Goal: Transaction & Acquisition: Purchase product/service

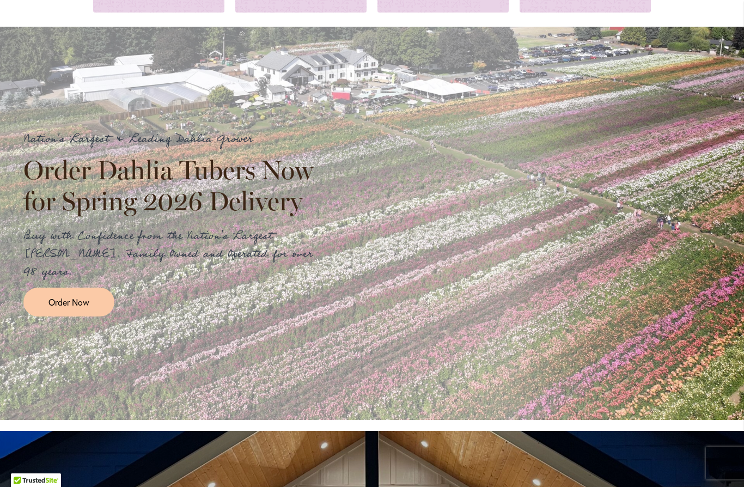
scroll to position [156, 0]
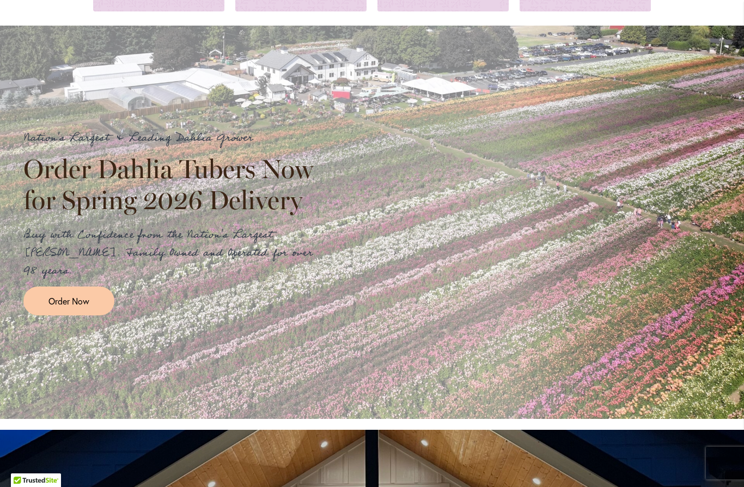
click at [91, 290] on link "Order Now" at bounding box center [68, 300] width 91 height 29
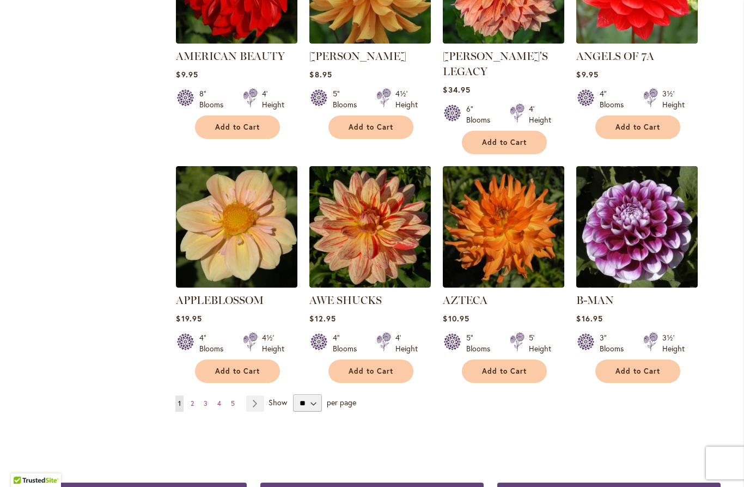
scroll to position [818, 0]
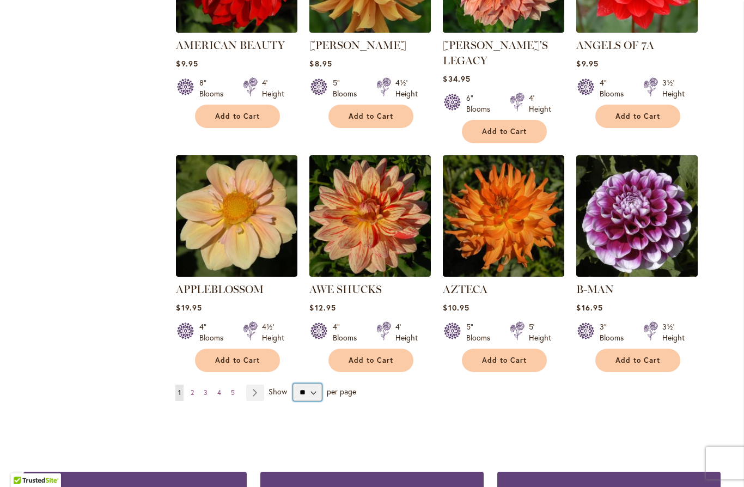
click at [315, 383] on select "** ** ** **" at bounding box center [307, 391] width 29 height 17
select select "**"
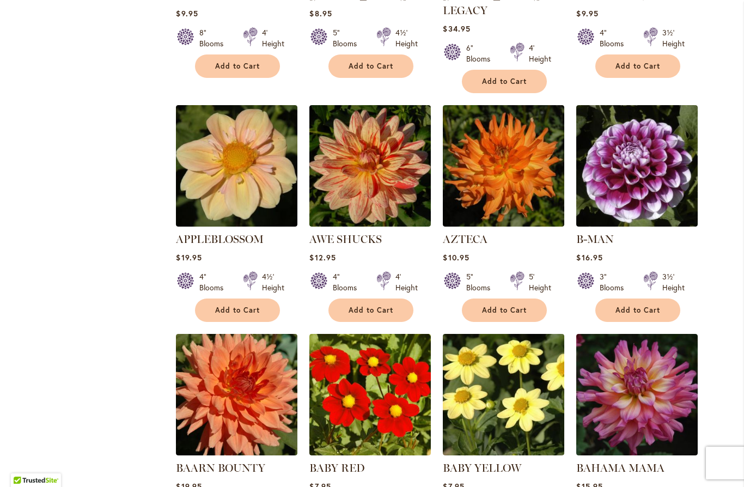
scroll to position [842, 0]
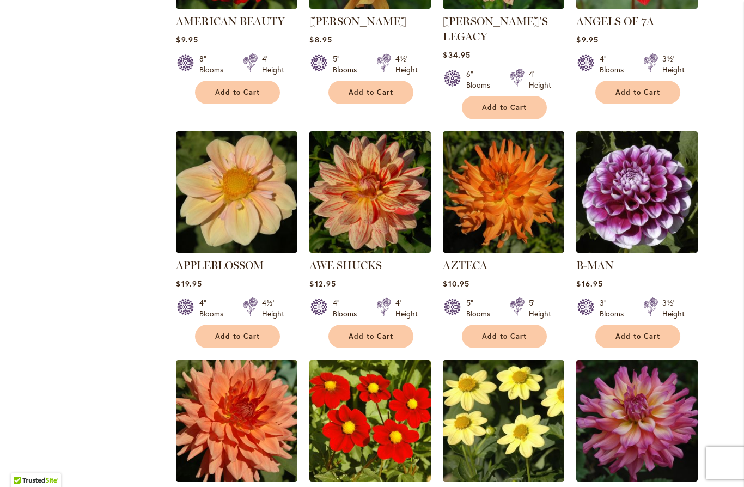
click at [221, 180] on img at bounding box center [236, 191] width 121 height 121
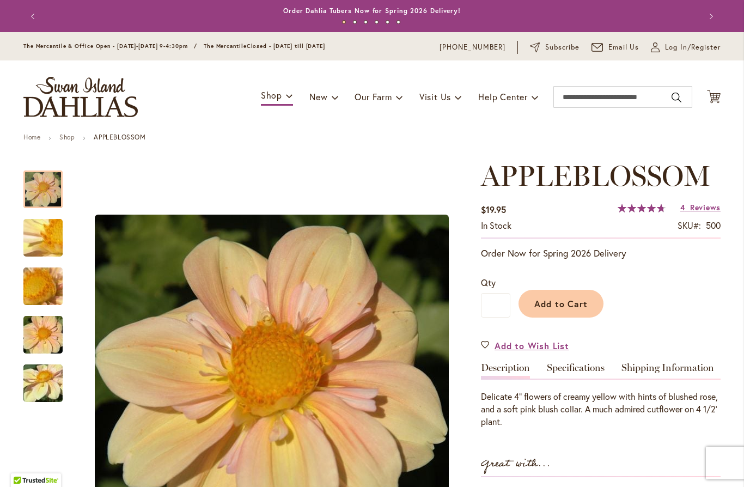
click at [579, 299] on span "Add to Cart" at bounding box center [561, 303] width 54 height 11
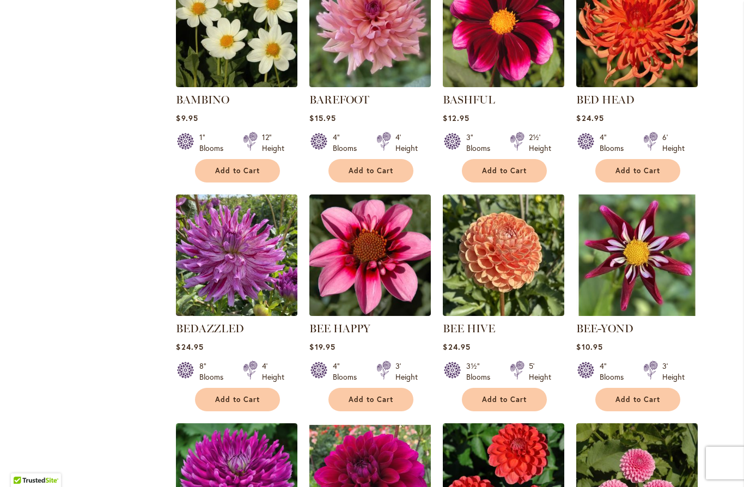
scroll to position [1472, 0]
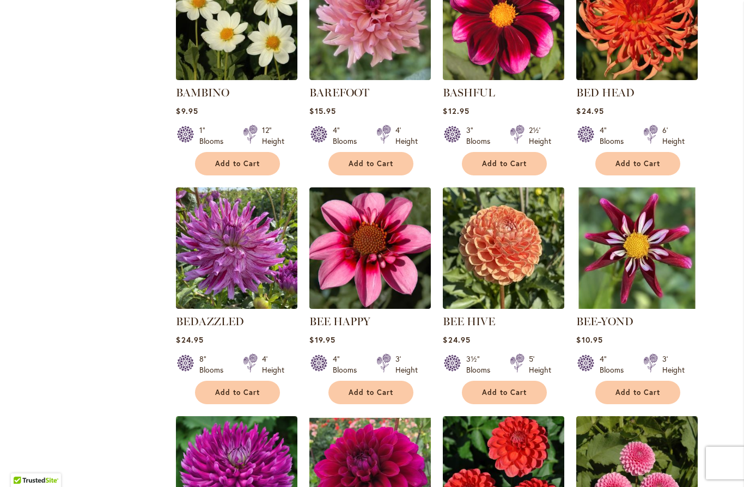
click at [407, 213] on img at bounding box center [369, 247] width 121 height 121
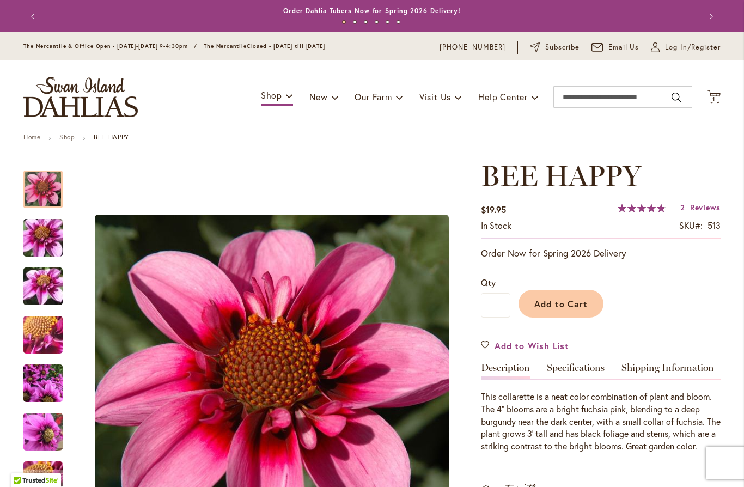
click at [579, 304] on span "Add to Cart" at bounding box center [561, 303] width 54 height 11
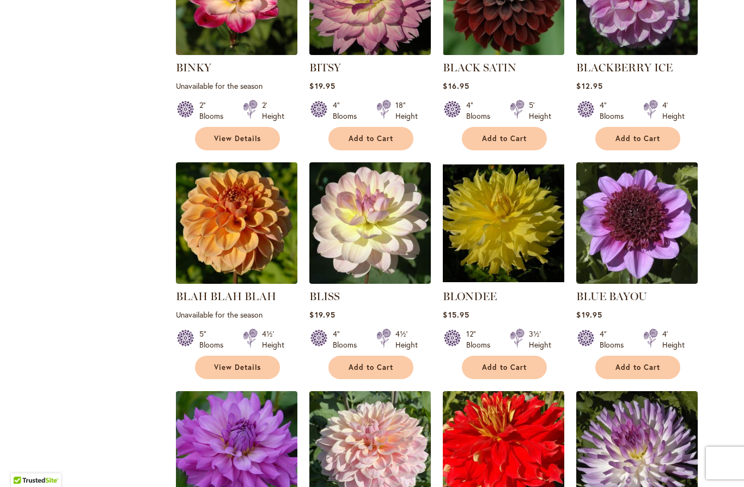
scroll to position [2177, 0]
click at [667, 216] on img at bounding box center [636, 222] width 121 height 121
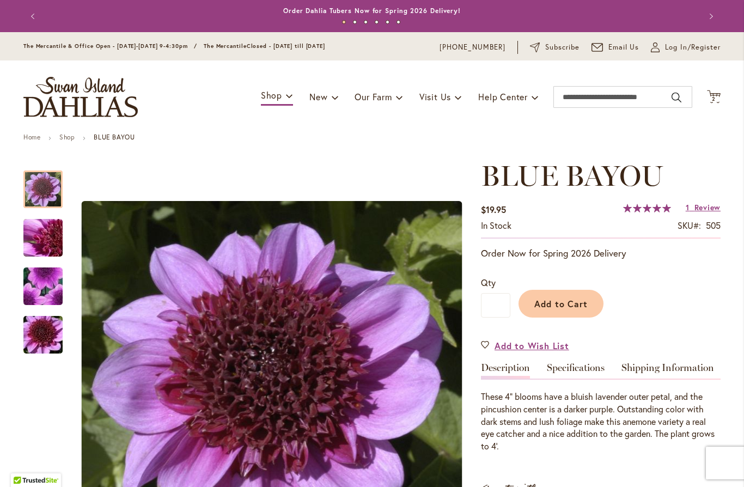
click at [38, 231] on img "BLUE BAYOU" at bounding box center [43, 238] width 78 height 59
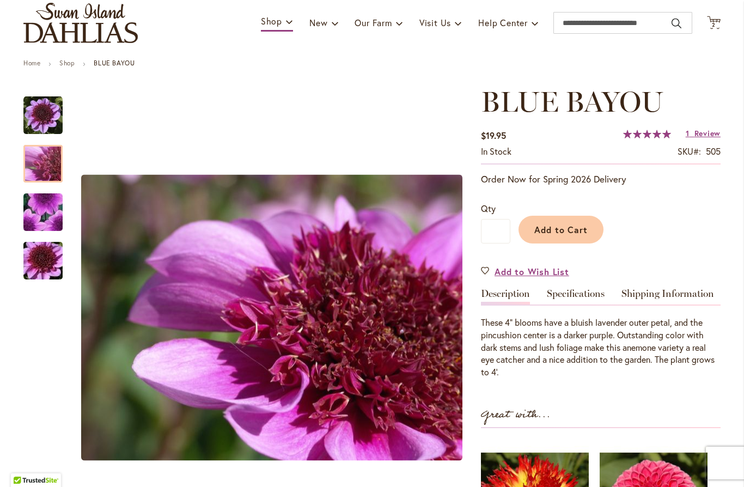
scroll to position [80, 0]
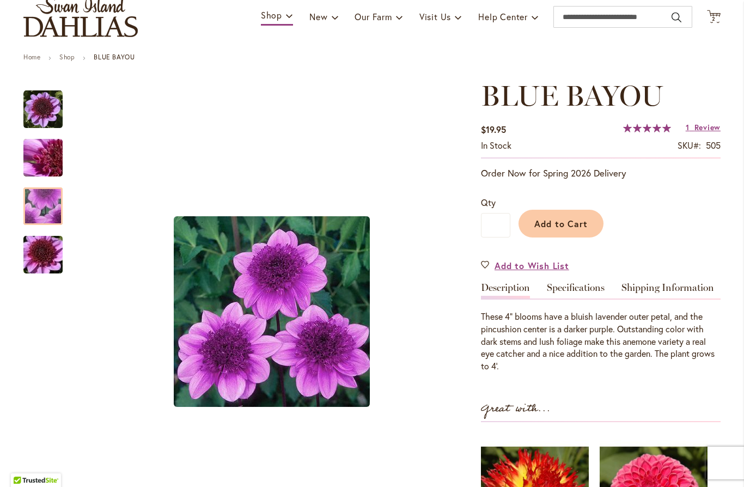
click at [39, 209] on img "BLUE BAYOU" at bounding box center [42, 206] width 77 height 75
click at [27, 253] on img "BLUE BAYOU" at bounding box center [43, 255] width 78 height 52
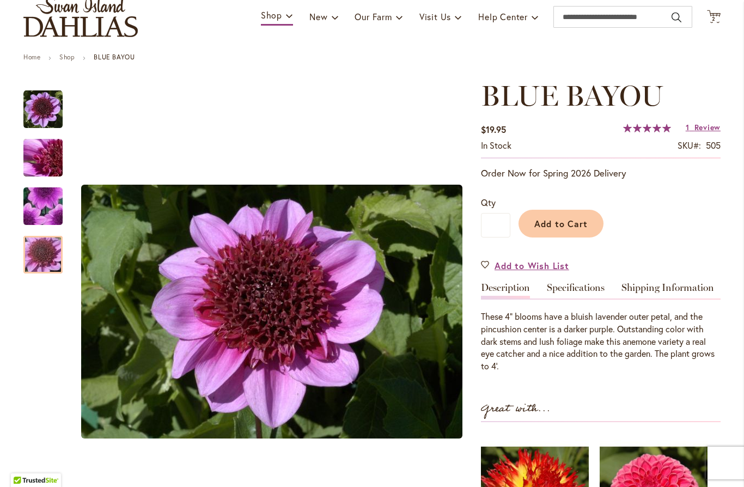
click at [586, 219] on span "Add to Cart" at bounding box center [561, 223] width 54 height 11
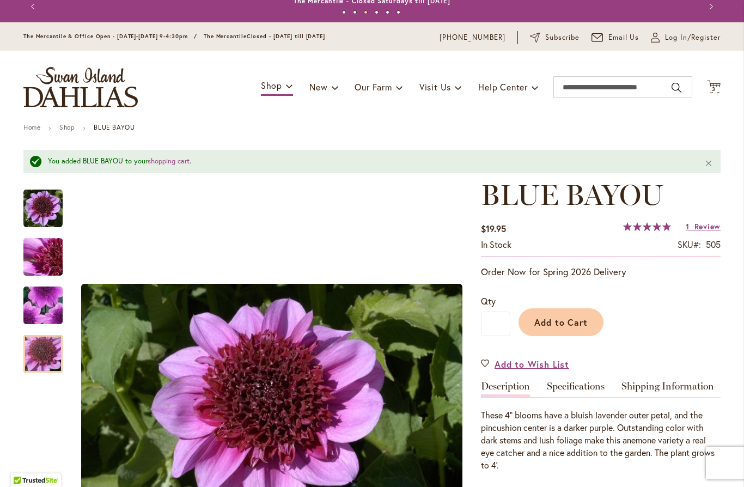
scroll to position [9, 0]
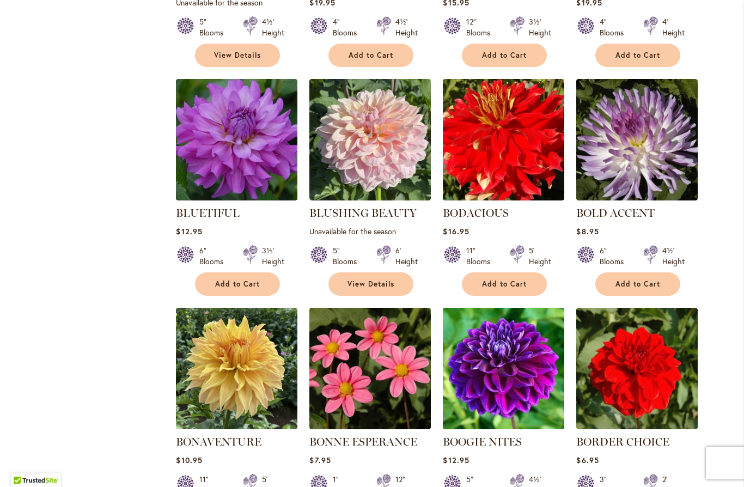
scroll to position [2513, 0]
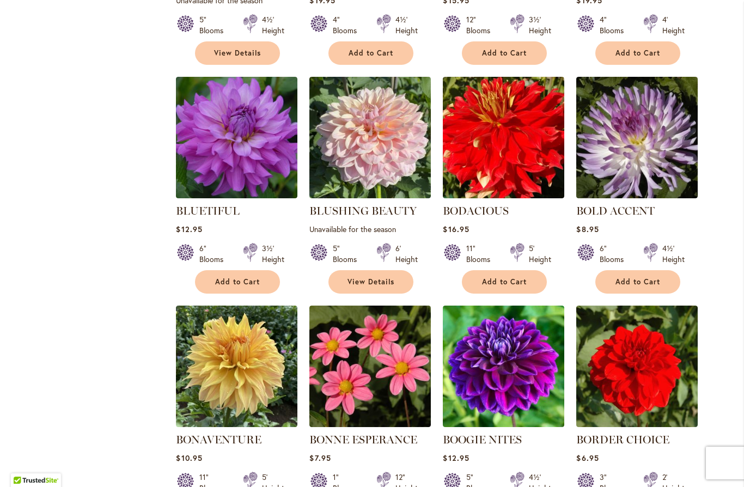
click at [215, 97] on img at bounding box center [236, 137] width 121 height 121
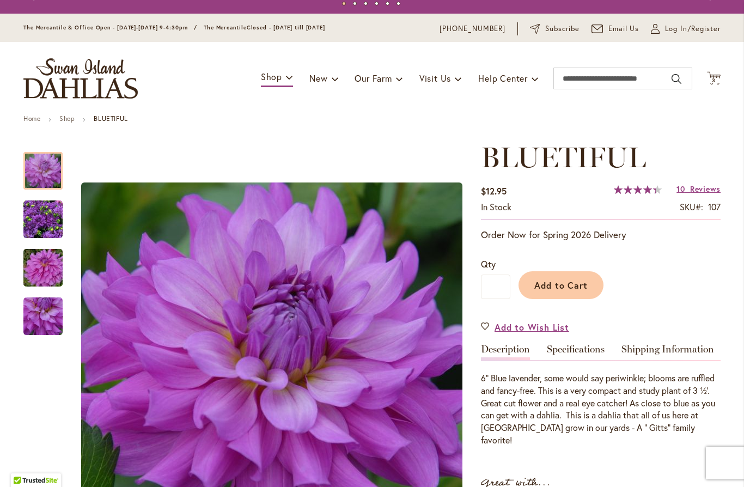
scroll to position [23, 0]
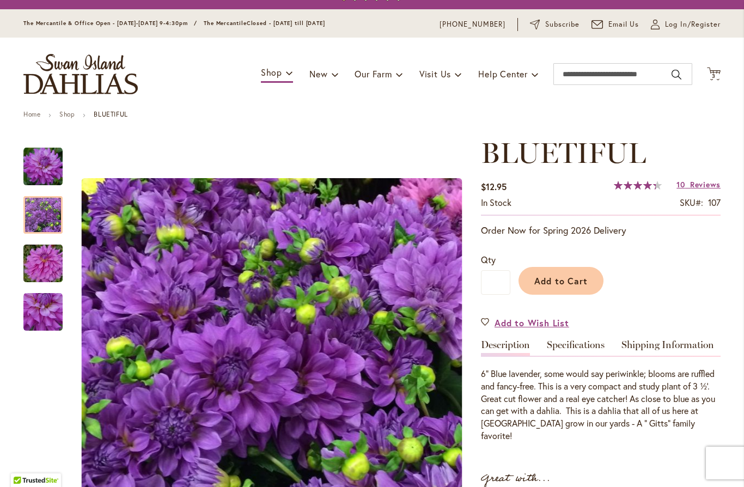
click at [29, 214] on img "Bluetiful" at bounding box center [42, 214] width 39 height 39
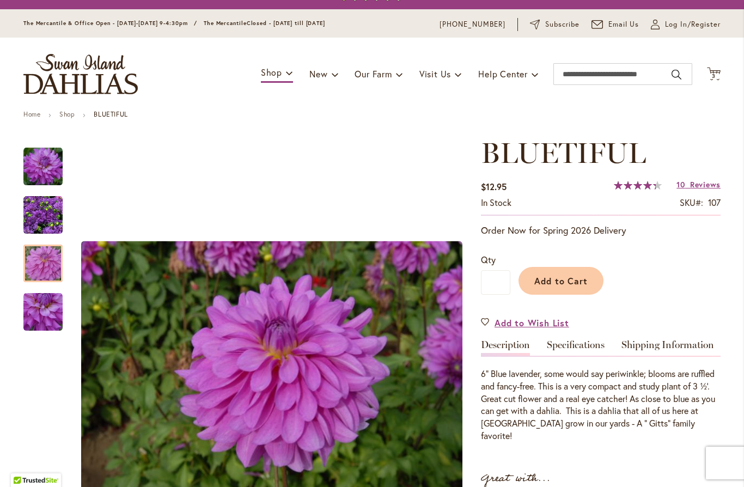
click at [28, 247] on div at bounding box center [42, 264] width 39 height 38
click at [25, 282] on div at bounding box center [42, 264] width 39 height 38
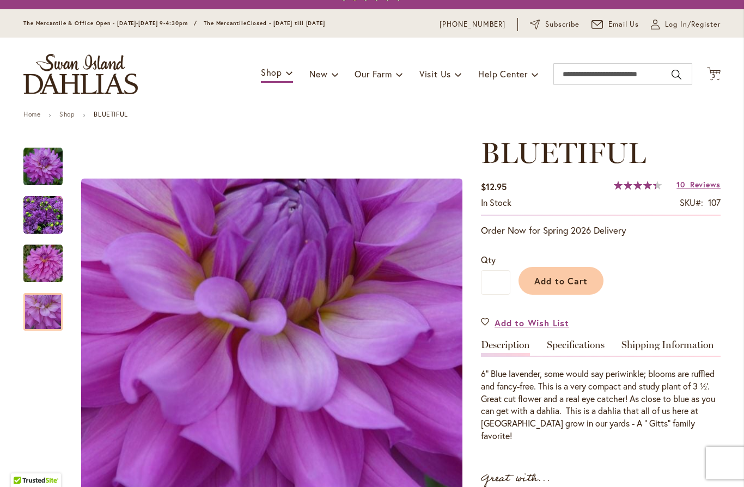
click at [583, 269] on button "Add to Cart" at bounding box center [560, 281] width 85 height 28
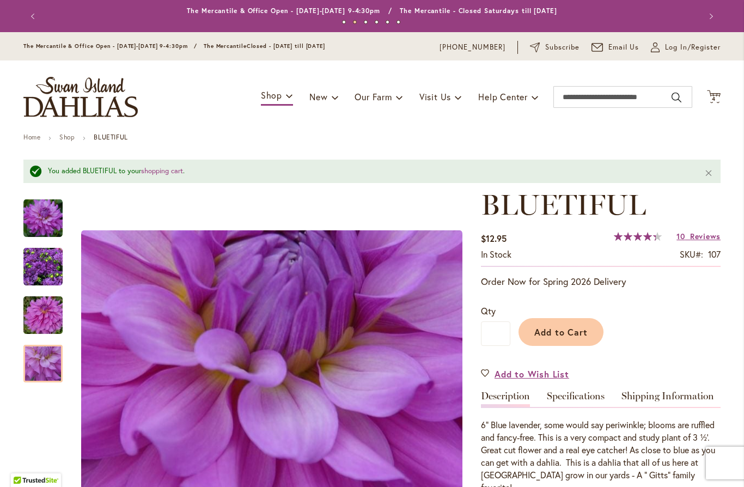
scroll to position [0, 0]
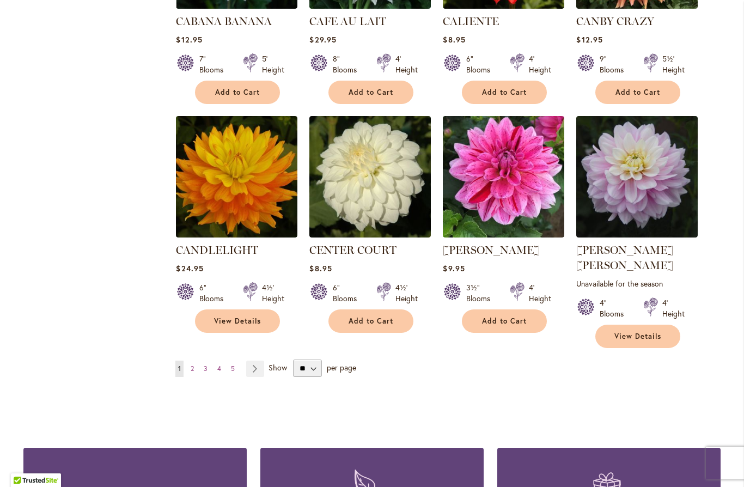
scroll to position [3638, 0]
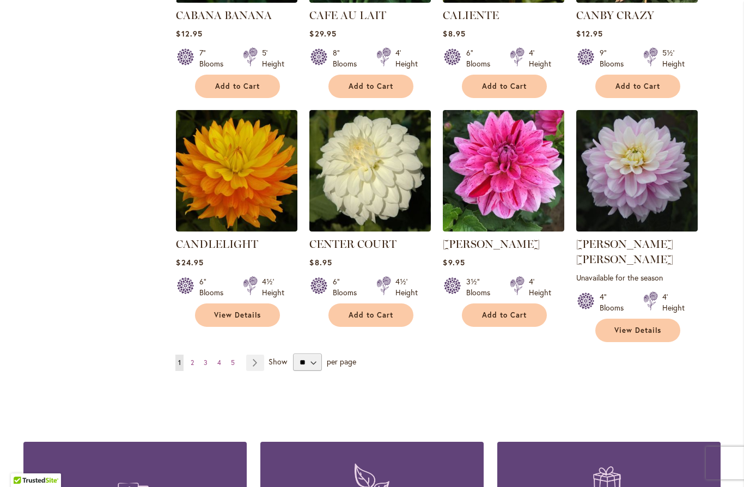
click at [260, 355] on link "Page Next" at bounding box center [255, 363] width 18 height 16
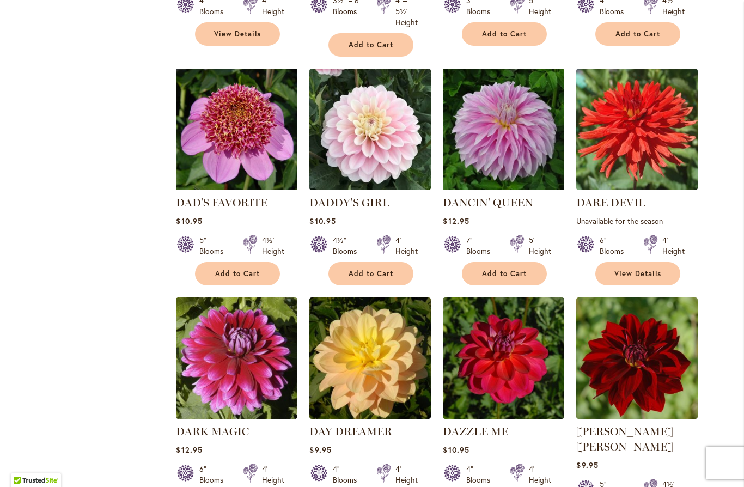
scroll to position [1904, 0]
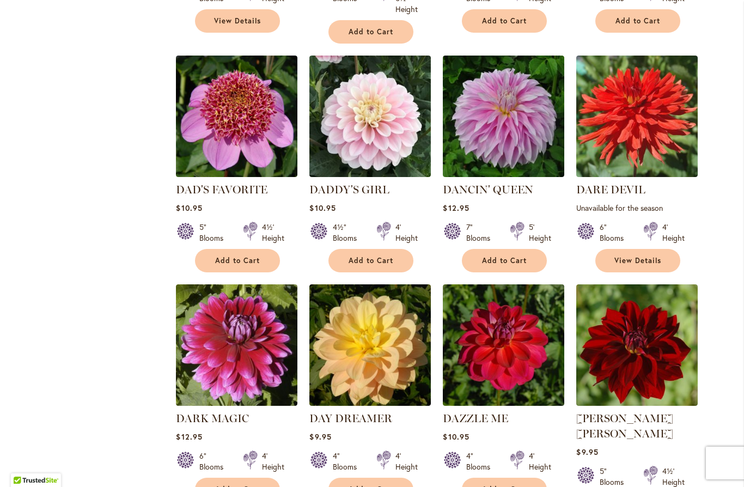
click at [371, 66] on img at bounding box center [369, 116] width 121 height 121
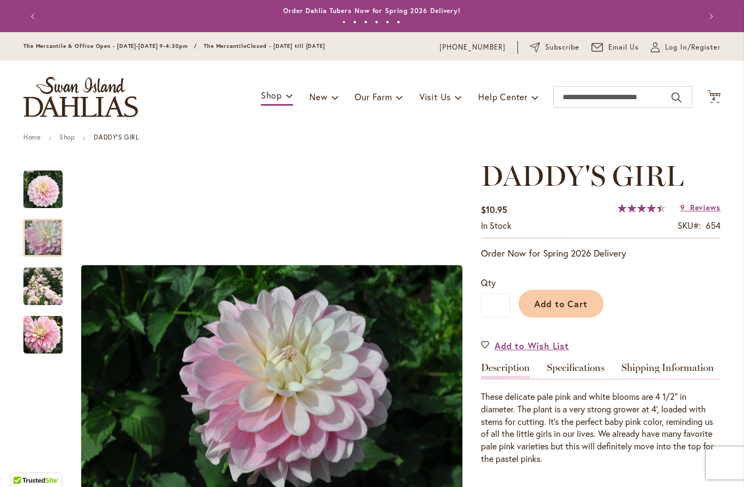
click at [27, 234] on img "DADDY'S GIRL" at bounding box center [43, 238] width 78 height 52
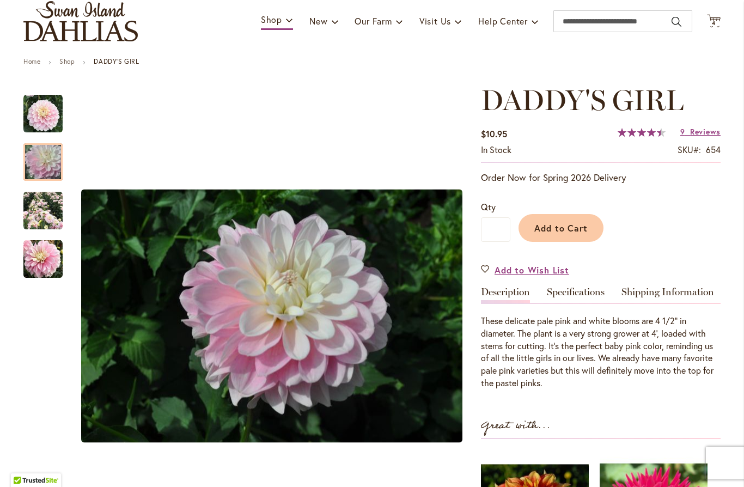
scroll to position [77, 0]
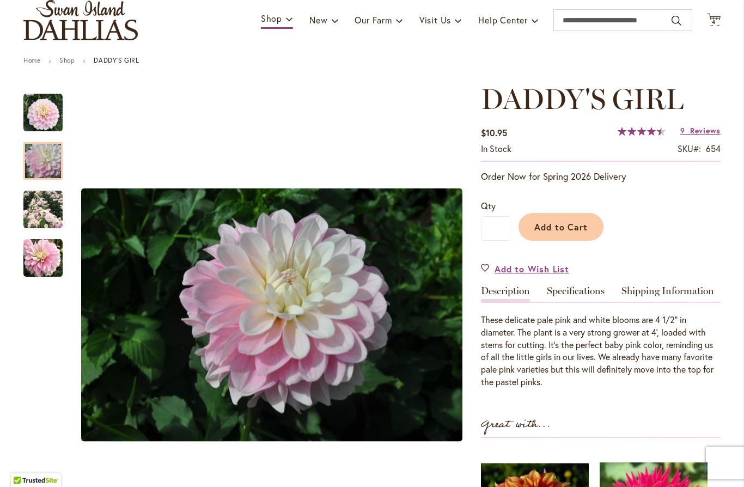
click at [45, 213] on img "DADDY'S GIRL" at bounding box center [42, 209] width 39 height 39
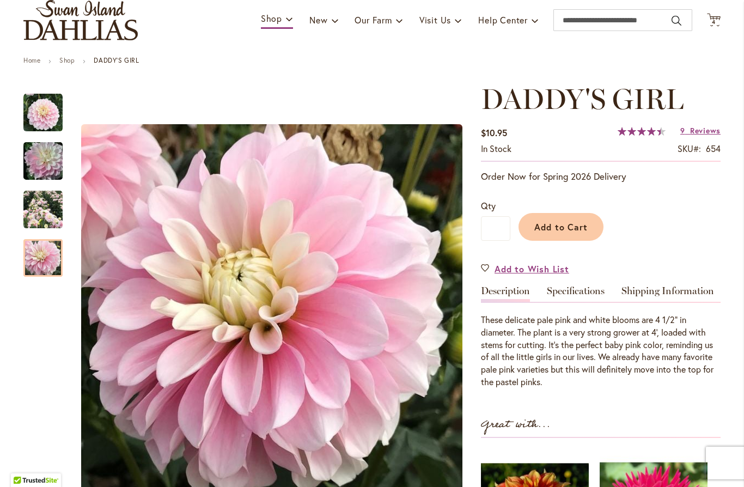
click at [26, 267] on img "DADDY'S GIRL" at bounding box center [42, 258] width 39 height 39
click at [589, 218] on button "Add to Cart" at bounding box center [560, 227] width 85 height 28
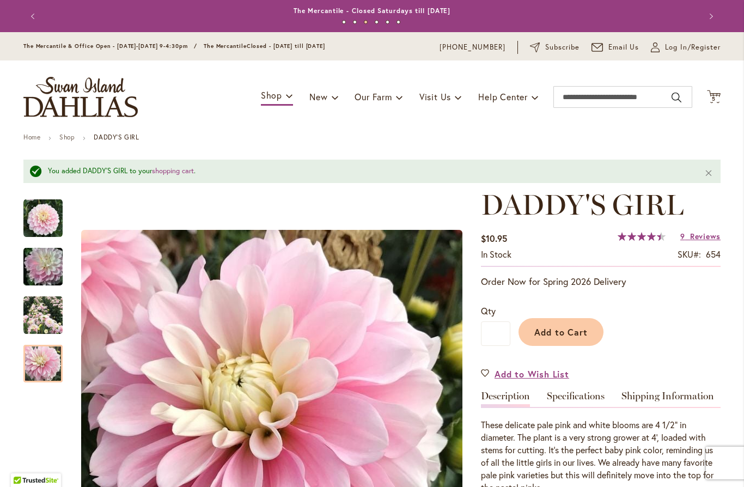
scroll to position [-1, 0]
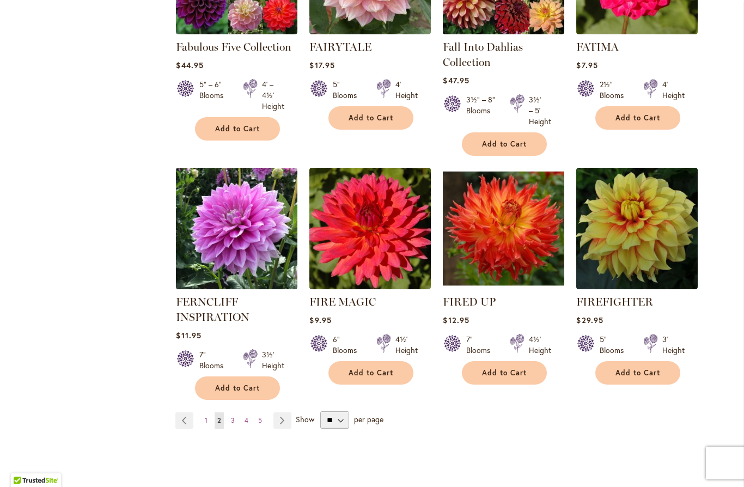
scroll to position [3696, 0]
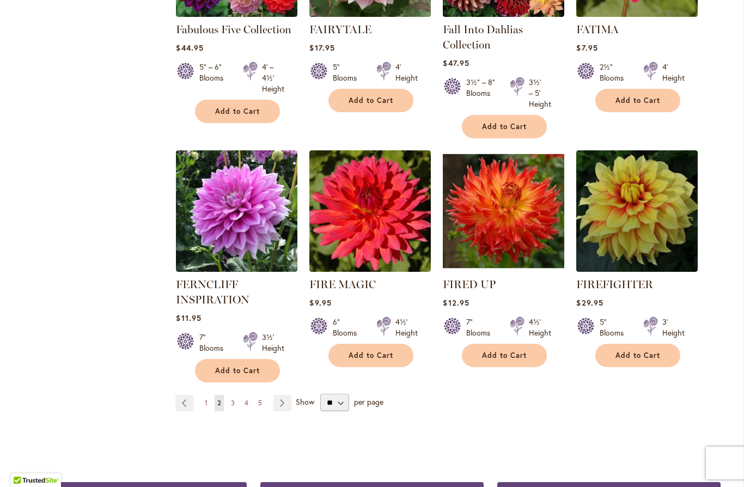
click at [234, 399] on span "3" at bounding box center [233, 403] width 4 height 8
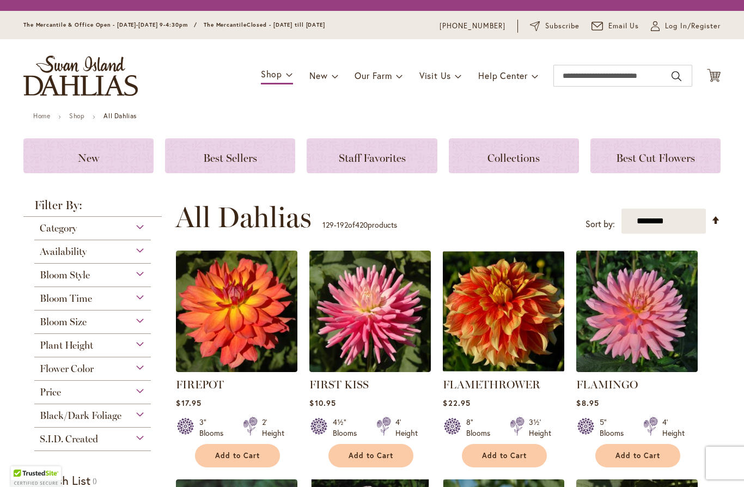
scroll to position [263, 0]
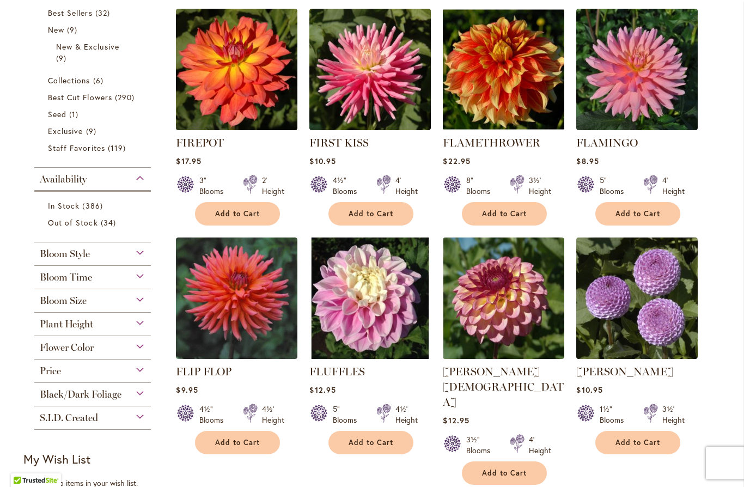
click at [672, 295] on img at bounding box center [636, 297] width 121 height 121
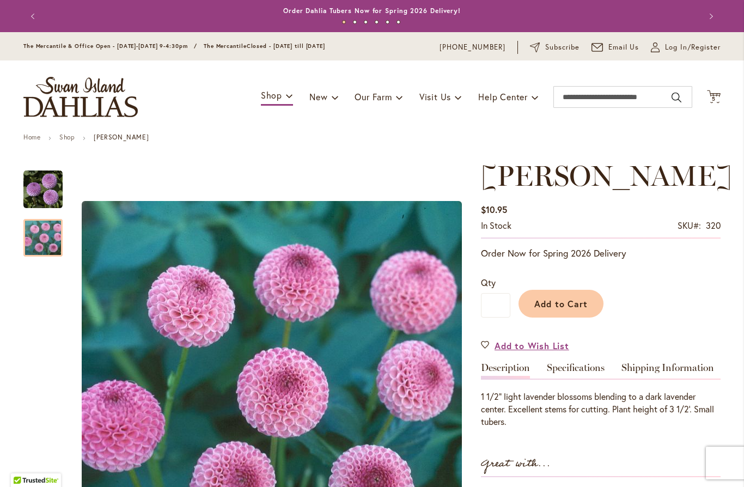
click at [34, 237] on img "FRANK HOLMES" at bounding box center [42, 237] width 39 height 39
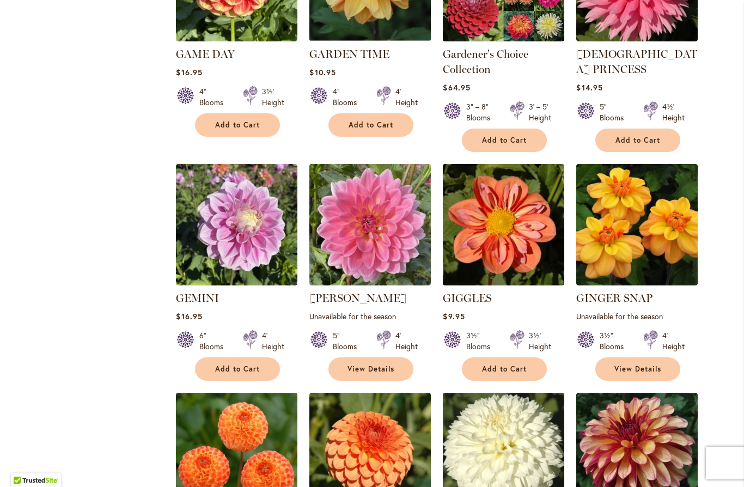
scroll to position [1089, 0]
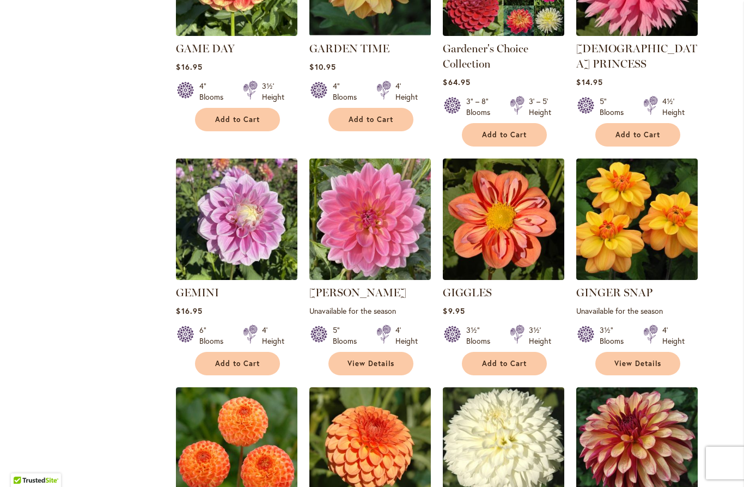
click at [213, 162] on img at bounding box center [236, 218] width 121 height 121
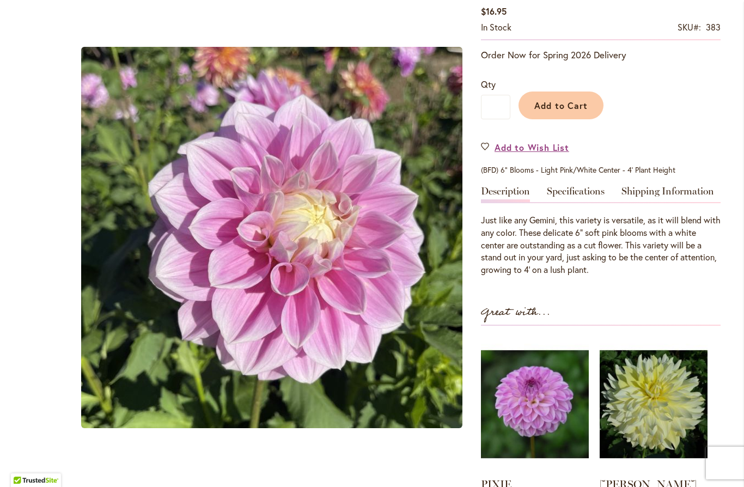
scroll to position [201, 0]
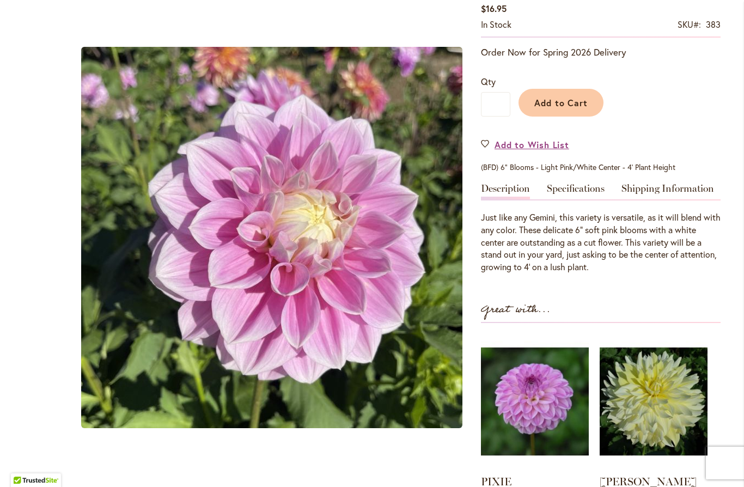
click at [580, 103] on span "Add to Cart" at bounding box center [561, 102] width 54 height 11
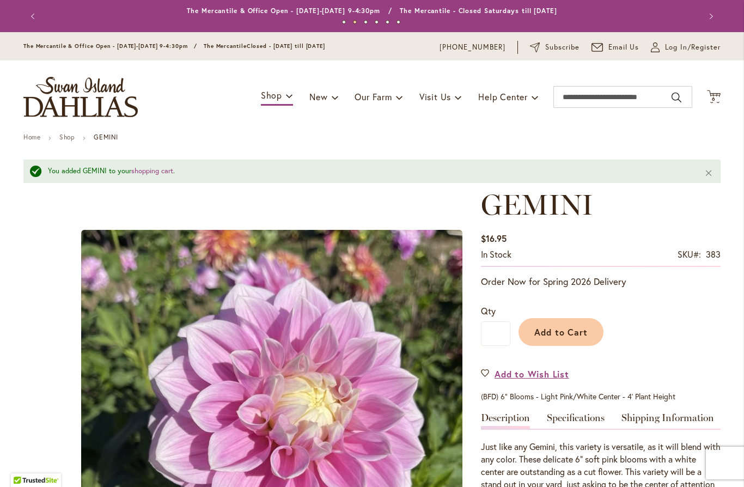
scroll to position [0, 0]
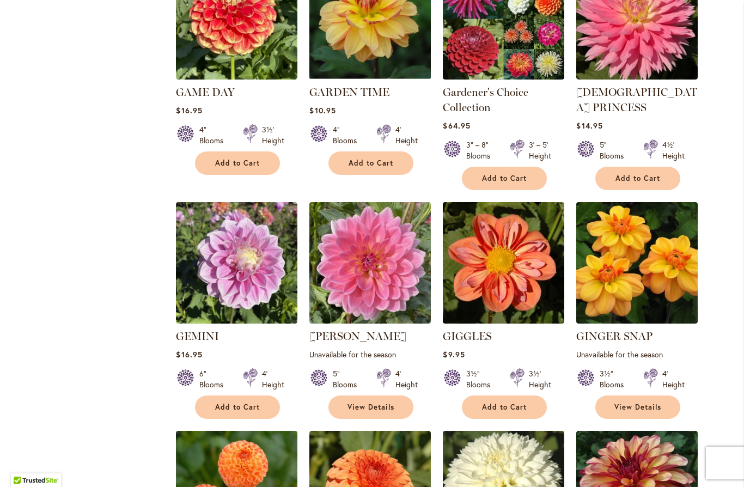
scroll to position [1046, 0]
click at [526, 202] on img at bounding box center [503, 262] width 121 height 121
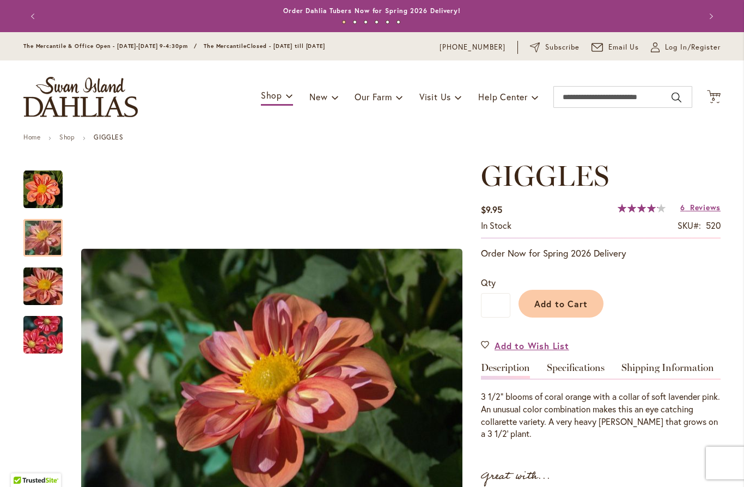
click at [41, 239] on img "GIGGLES" at bounding box center [43, 238] width 78 height 59
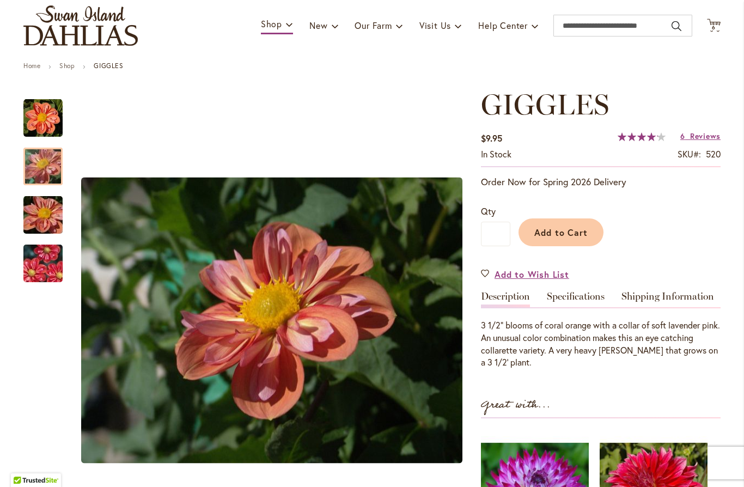
scroll to position [72, 0]
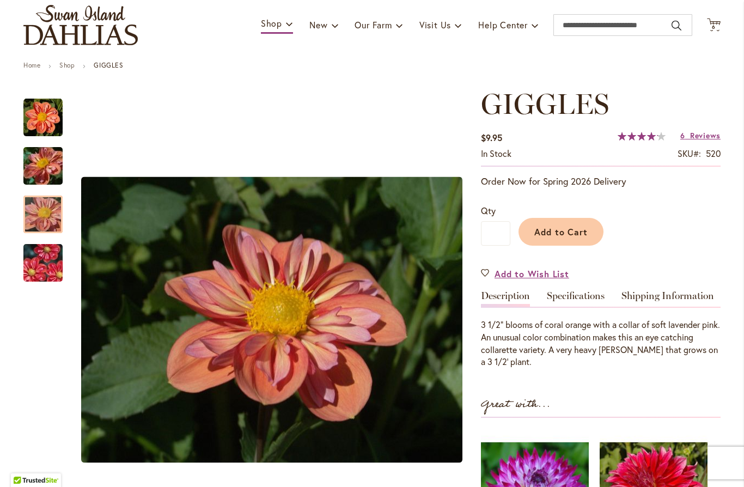
click at [40, 216] on img "GIGGLES" at bounding box center [43, 214] width 78 height 59
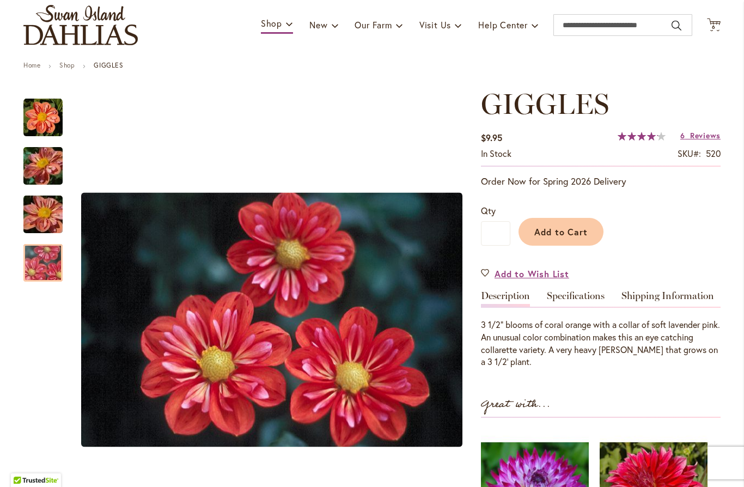
click at [26, 272] on img "GIGGLES" at bounding box center [43, 263] width 78 height 52
click at [585, 224] on button "Add to Cart" at bounding box center [560, 232] width 85 height 28
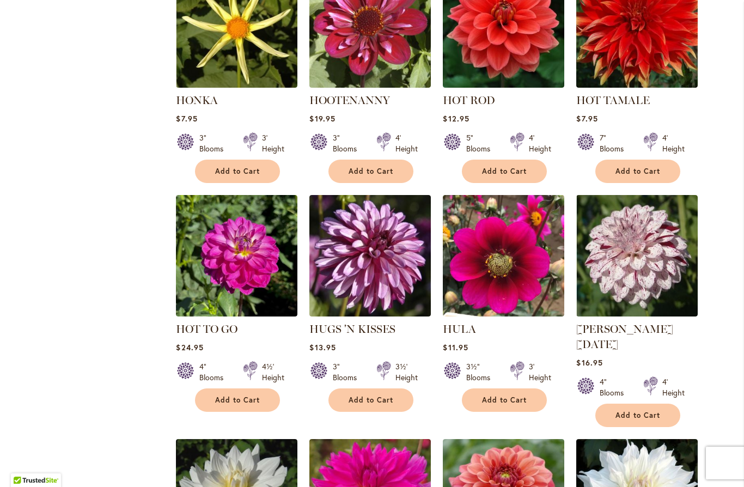
scroll to position [3438, 0]
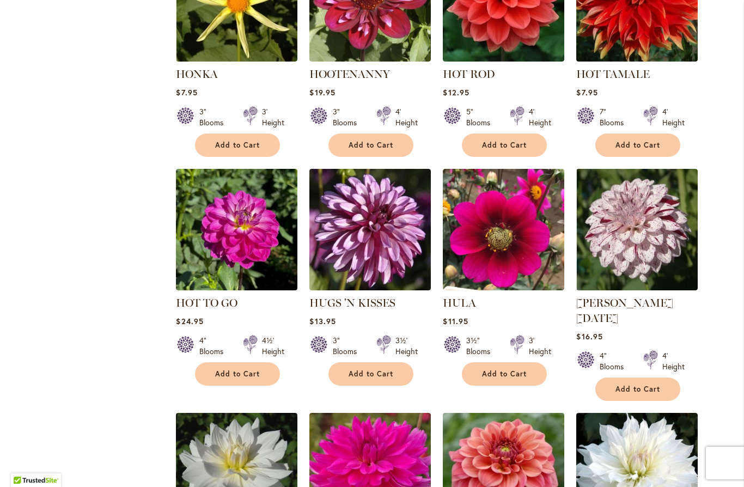
click at [387, 177] on img at bounding box center [369, 229] width 121 height 121
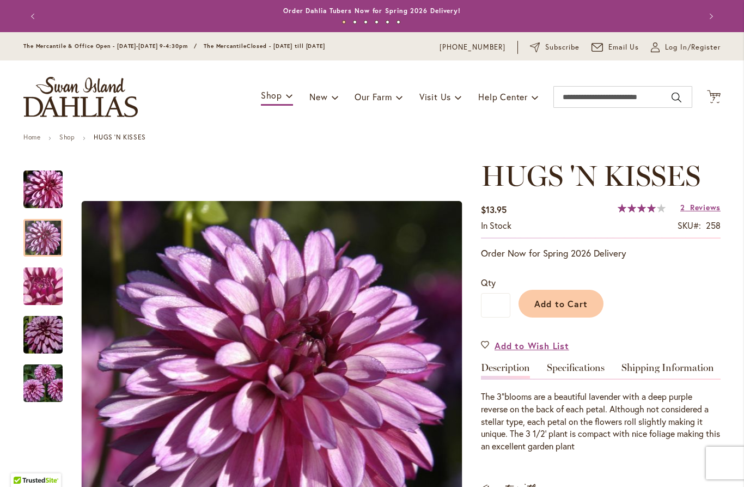
click at [32, 231] on div at bounding box center [42, 238] width 39 height 38
click at [45, 245] on div at bounding box center [42, 238] width 39 height 38
click at [39, 234] on div at bounding box center [42, 238] width 39 height 38
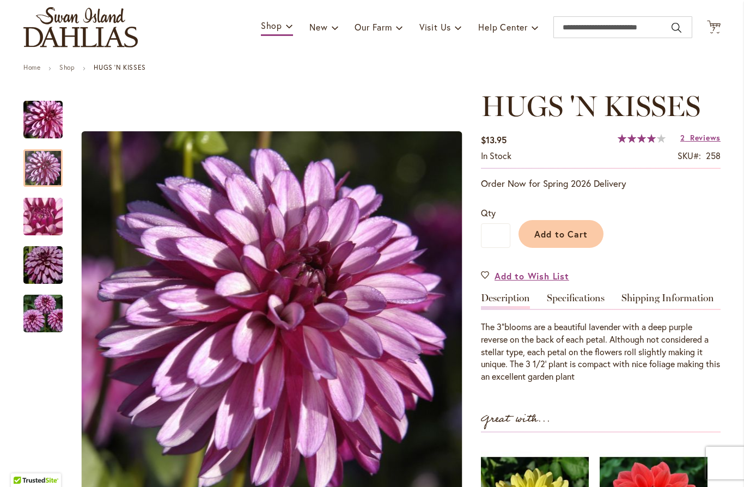
scroll to position [73, 0]
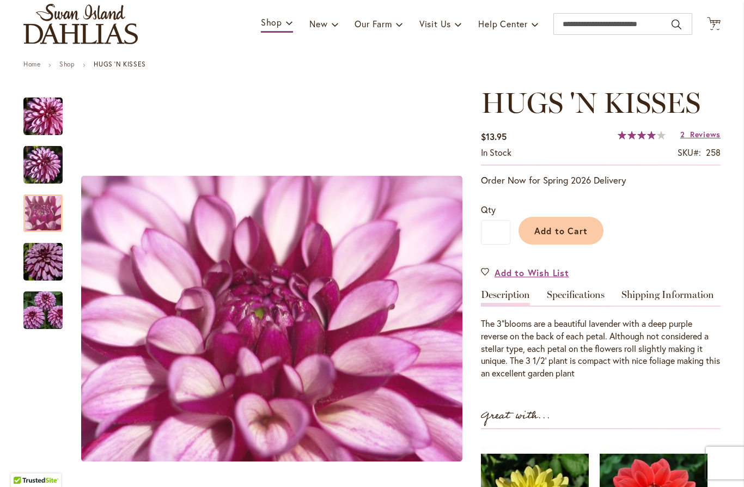
click at [38, 200] on div at bounding box center [42, 213] width 39 height 38
click at [33, 261] on img "HUGS 'N KISSES" at bounding box center [43, 262] width 78 height 52
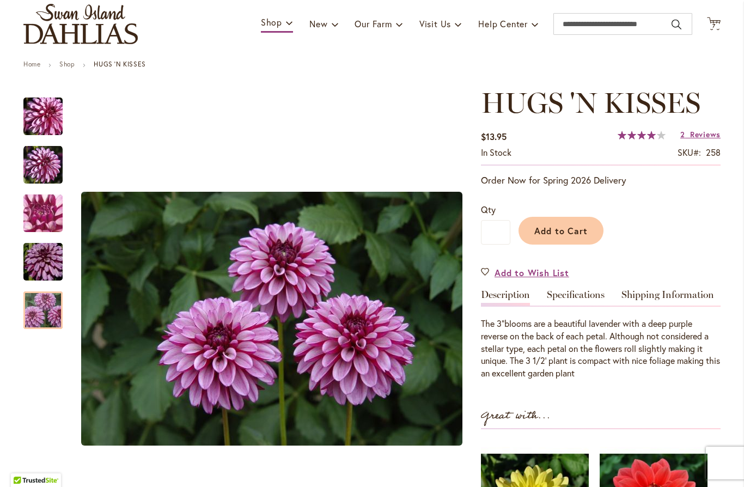
click at [33, 314] on img "HUGS 'N KISSES" at bounding box center [43, 310] width 78 height 52
click at [581, 225] on span "Add to Cart" at bounding box center [561, 230] width 54 height 11
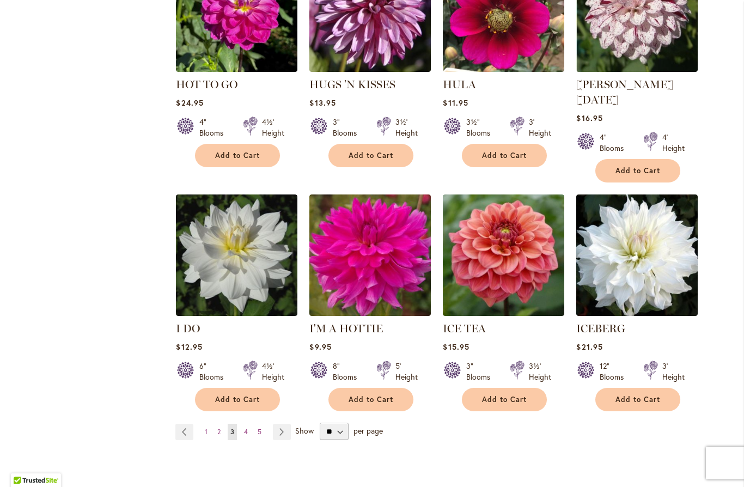
scroll to position [3657, 0]
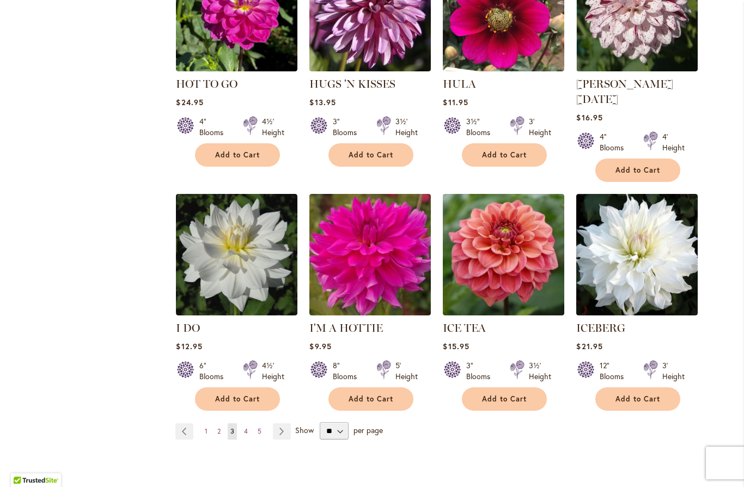
click at [243, 423] on link "Page 4" at bounding box center [245, 431] width 9 height 16
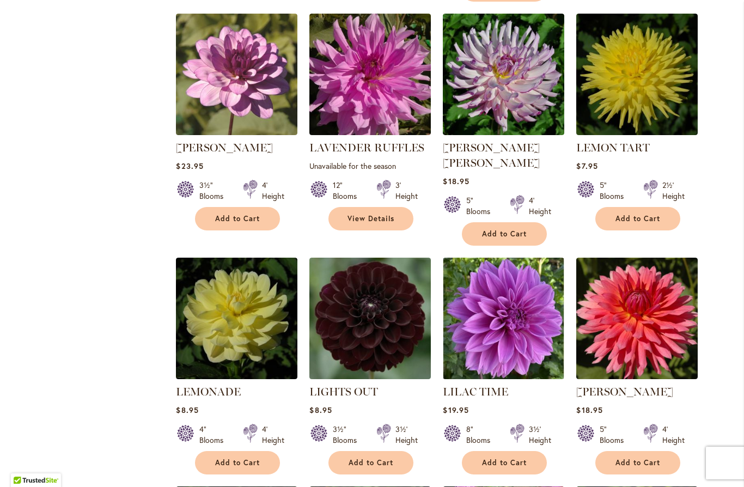
scroll to position [2150, 0]
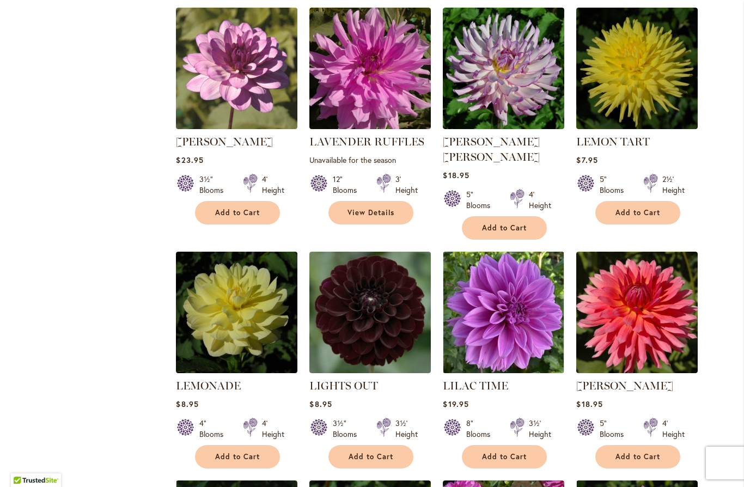
click at [523, 252] on img at bounding box center [503, 312] width 121 height 121
click at [529, 260] on img at bounding box center [503, 312] width 121 height 121
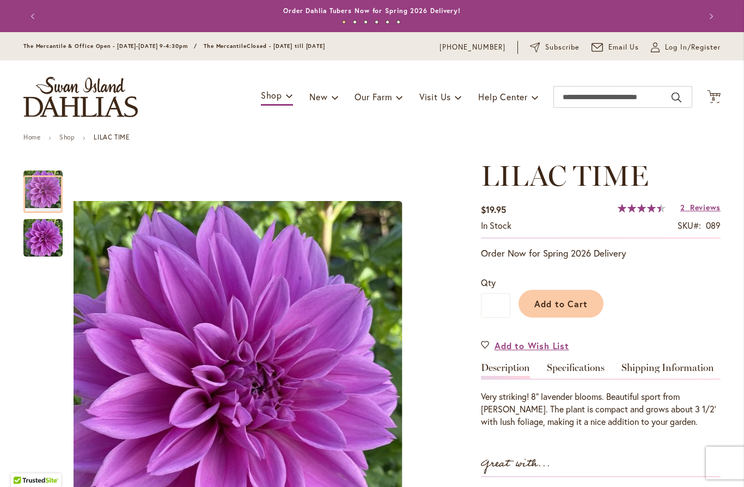
click at [40, 237] on img "Lilac Time" at bounding box center [42, 238] width 39 height 40
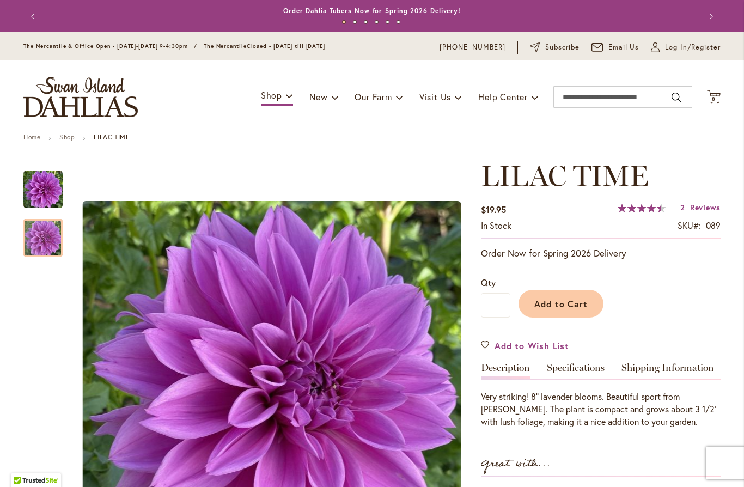
click at [581, 302] on span "Add to Cart" at bounding box center [561, 303] width 54 height 11
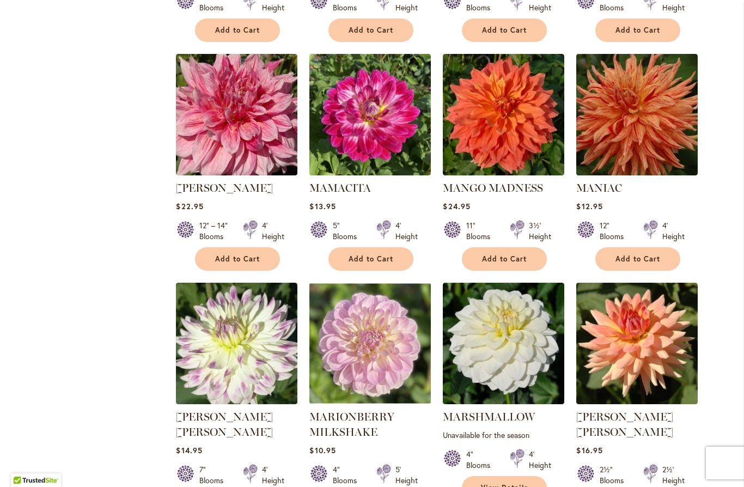
scroll to position [3523, 0]
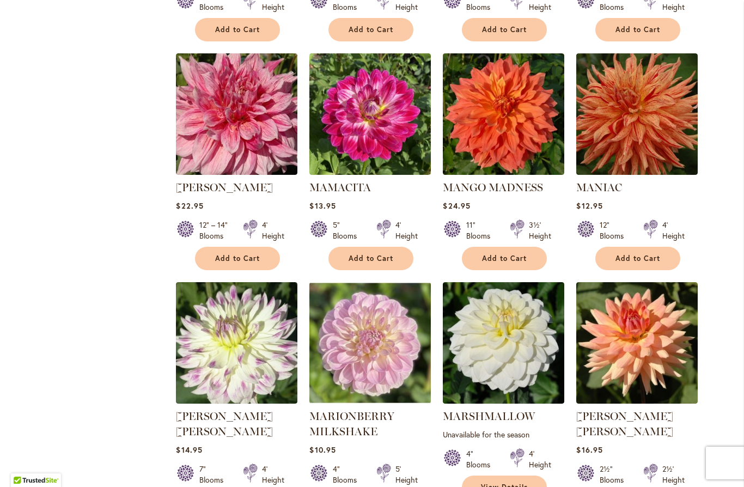
click at [669, 282] on img at bounding box center [636, 342] width 121 height 121
click at [665, 282] on img at bounding box center [636, 342] width 121 height 121
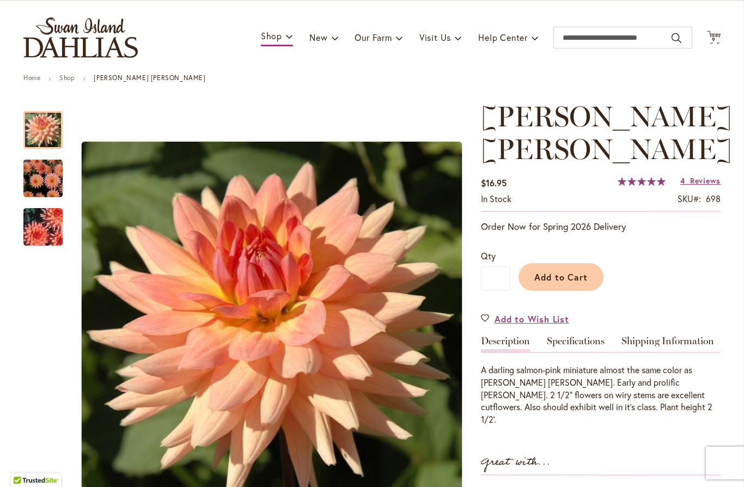
scroll to position [72, 0]
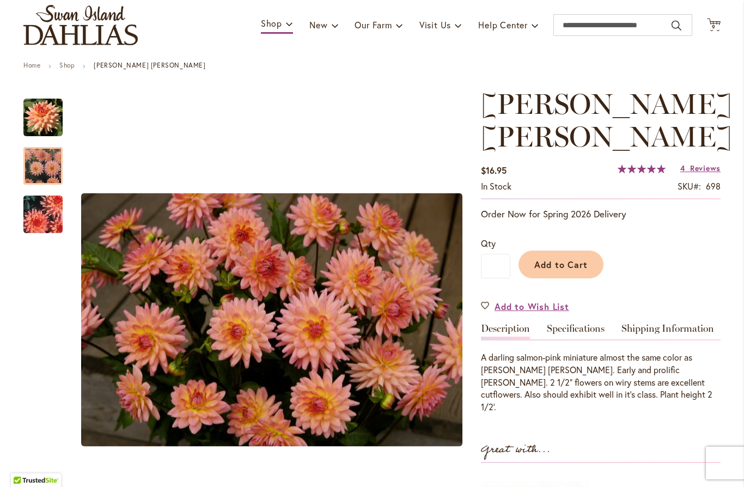
click at [35, 166] on img "MARY JO" at bounding box center [43, 166] width 78 height 52
click at [28, 216] on img "MARY JO" at bounding box center [43, 214] width 78 height 52
click at [43, 173] on div at bounding box center [42, 166] width 39 height 38
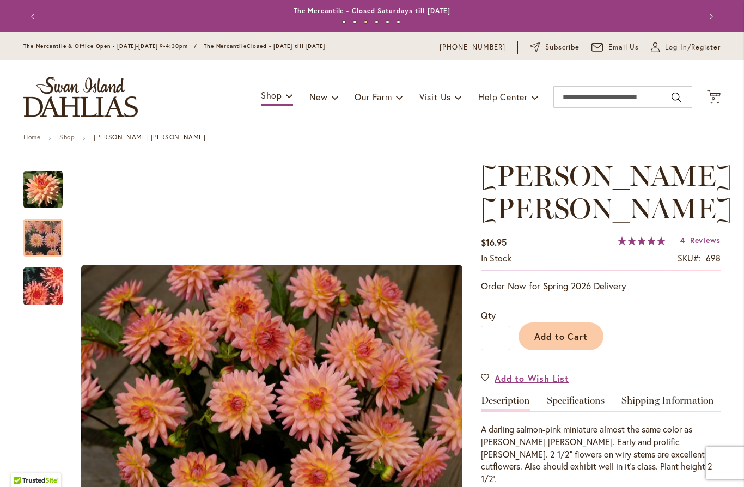
scroll to position [0, 0]
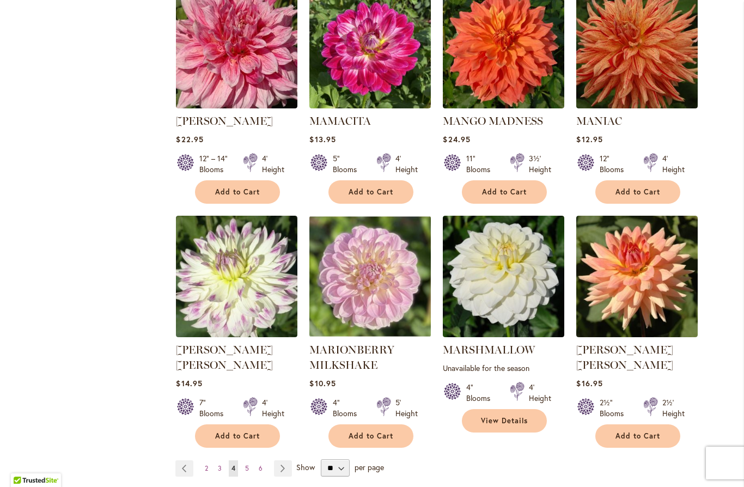
scroll to position [3592, 0]
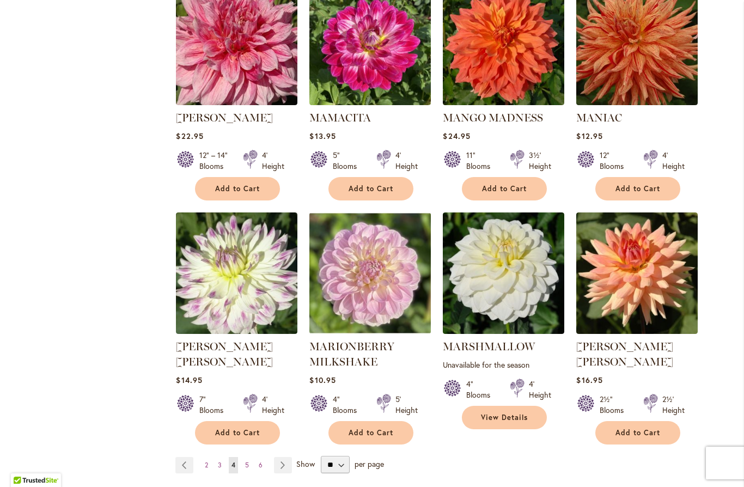
click at [249, 457] on link "Page 5" at bounding box center [246, 465] width 9 height 16
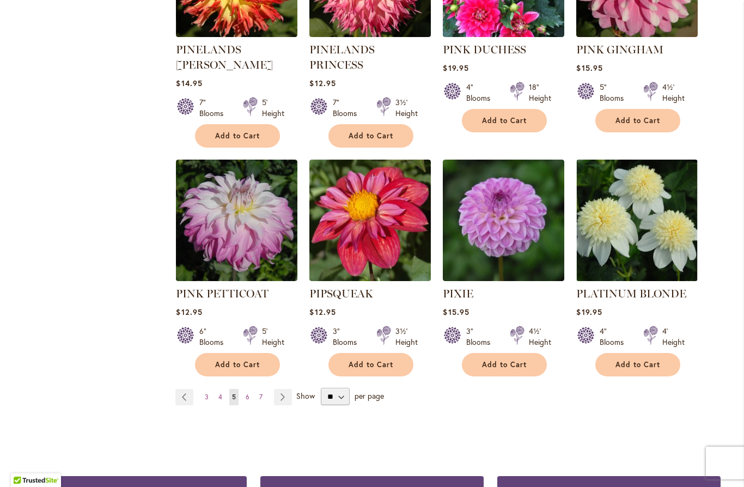
scroll to position [3675, 0]
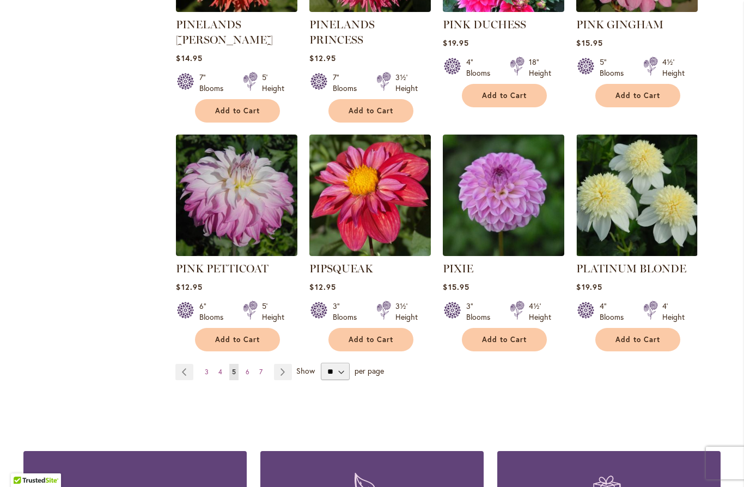
click at [248, 368] on span "6" at bounding box center [248, 372] width 4 height 8
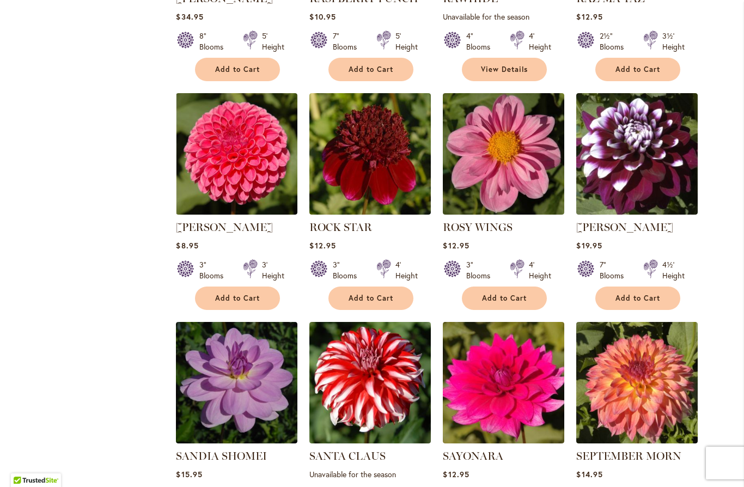
scroll to position [880, 0]
click at [516, 155] on img at bounding box center [503, 153] width 121 height 121
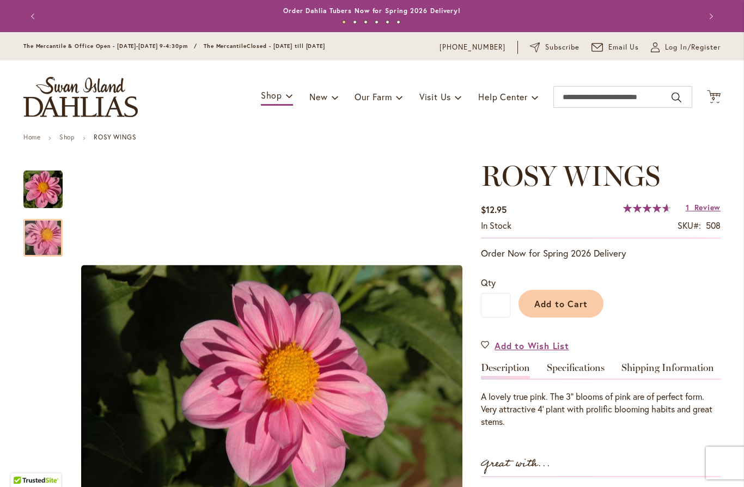
click at [41, 230] on div at bounding box center [42, 238] width 39 height 38
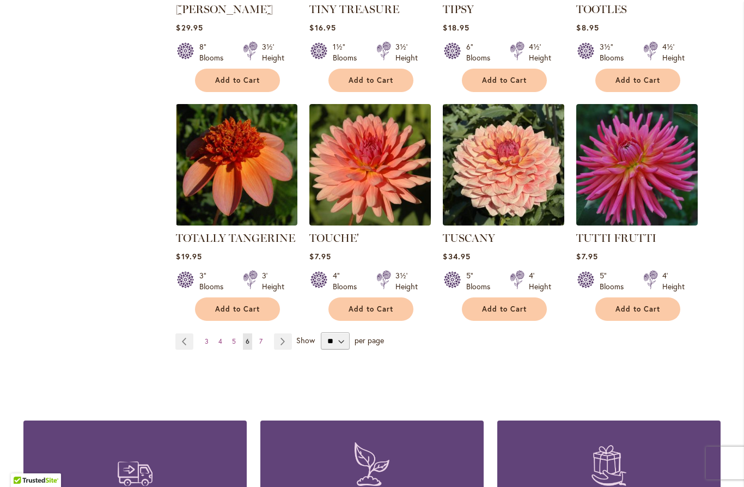
scroll to position [3662, 0]
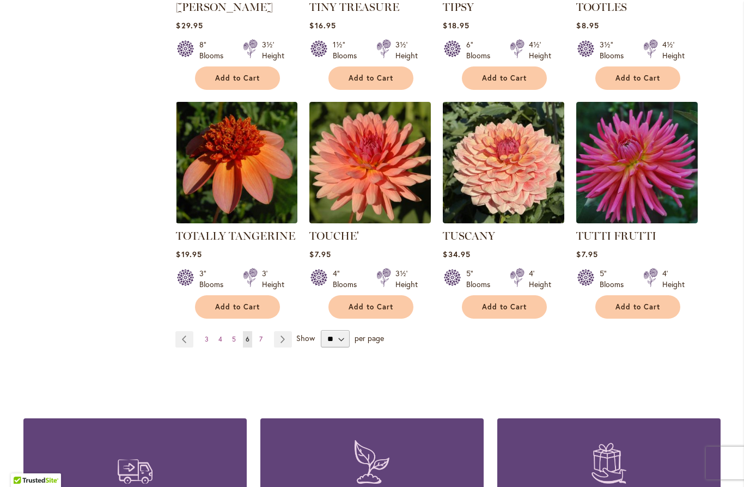
click at [262, 331] on link "Page 7" at bounding box center [260, 339] width 9 height 16
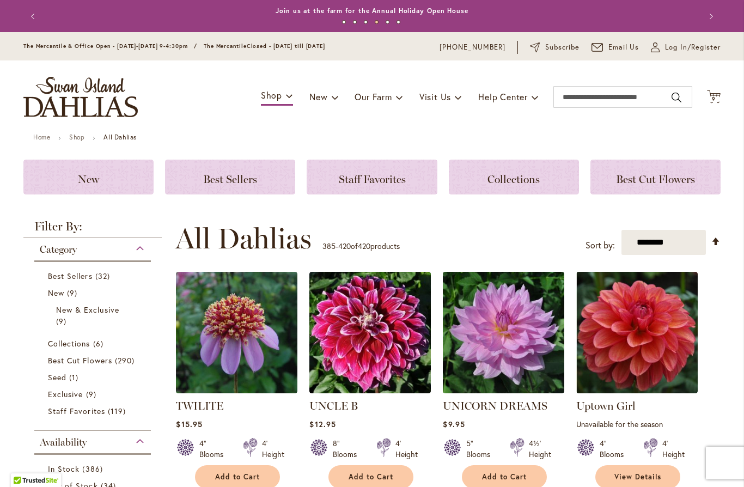
click at [717, 93] on icon "Cart .cls-1 { fill: #231f20; }" at bounding box center [714, 97] width 14 height 14
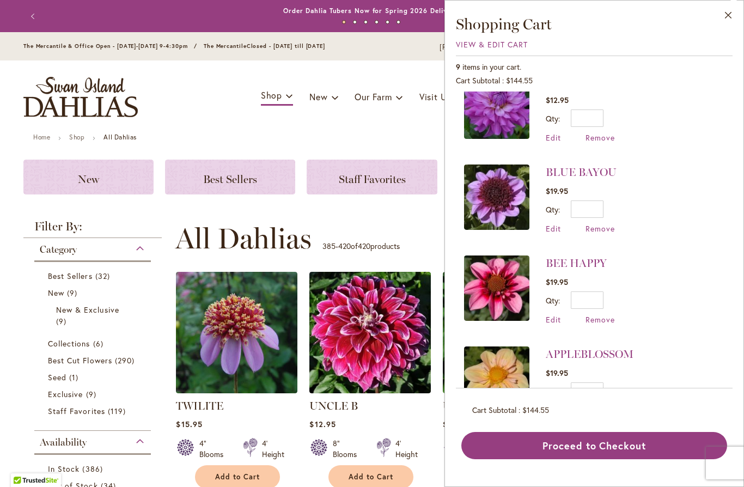
scroll to position [480, 0]
